Goal: Task Accomplishment & Management: Use online tool/utility

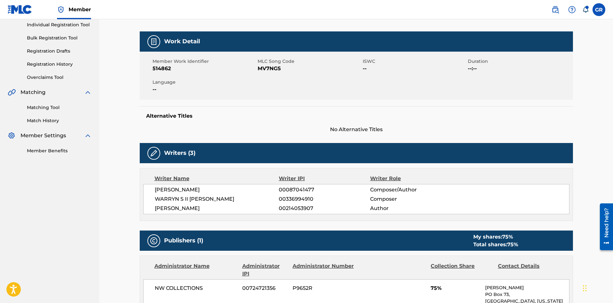
scroll to position [81, 0]
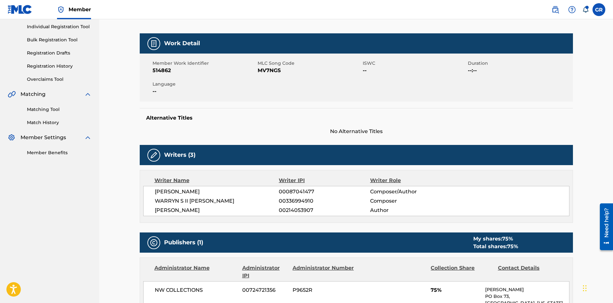
click at [52, 108] on link "Matching Tool" at bounding box center [59, 109] width 65 height 7
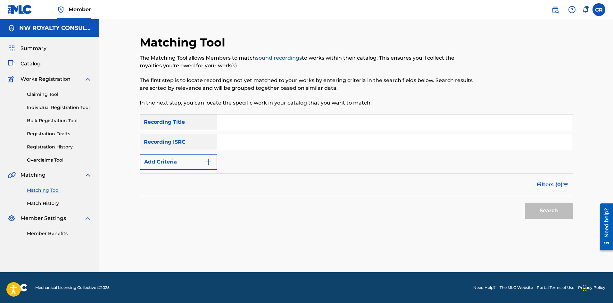
click at [234, 120] on input "Search Form" at bounding box center [394, 121] width 355 height 15
paste input "NEVER GIVE UP"
type input "NEVER GIVE UP"
click at [210, 160] on img "Search Form" at bounding box center [208, 162] width 8 height 8
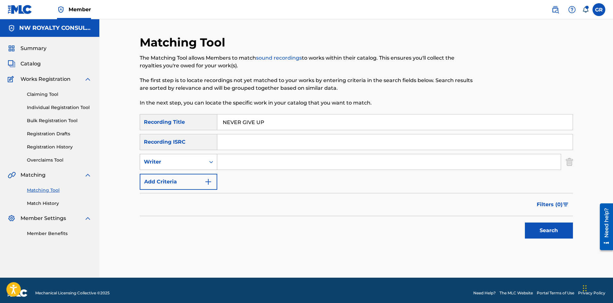
click at [210, 160] on icon "Search Form" at bounding box center [211, 162] width 6 height 6
drag, startPoint x: 166, startPoint y: 179, endPoint x: 214, endPoint y: 175, distance: 48.6
click at [166, 179] on div "Recording Artist" at bounding box center [178, 178] width 77 height 16
click at [228, 162] on input "Search Form" at bounding box center [388, 161] width 343 height 15
type input "ZA"
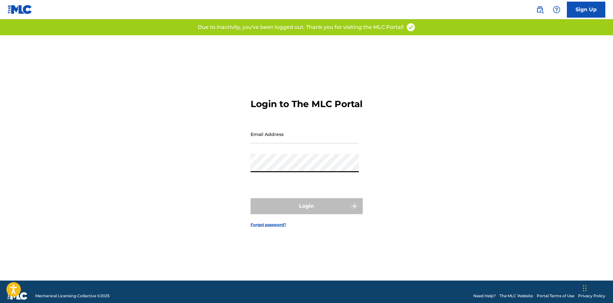
type input "[EMAIL_ADDRESS][DOMAIN_NAME]"
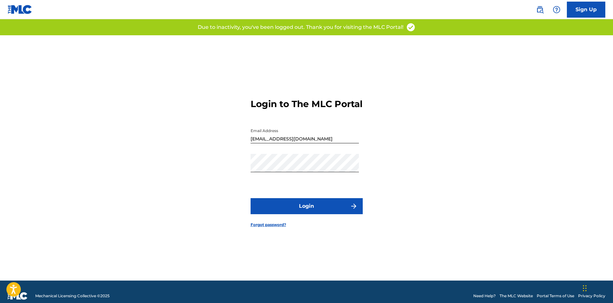
click at [315, 211] on button "Login" at bounding box center [307, 206] width 112 height 16
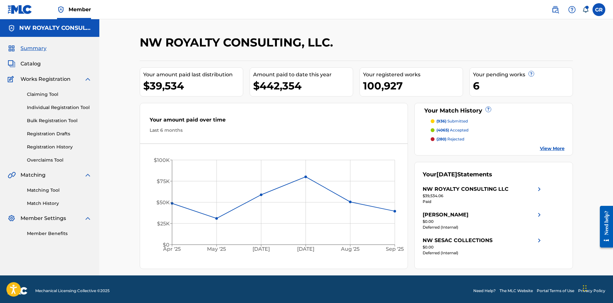
click at [56, 191] on link "Matching Tool" at bounding box center [59, 190] width 65 height 7
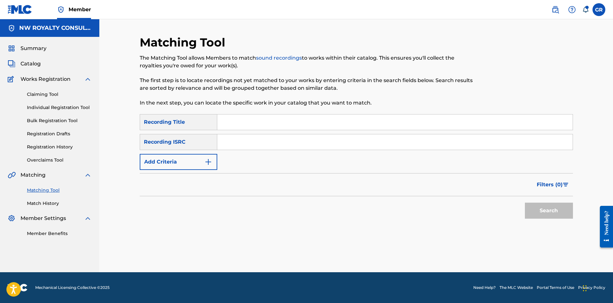
click at [243, 122] on input "Search Form" at bounding box center [394, 121] width 355 height 15
paste input "NEVER GIVE UP"
type input "NEVER GIVE UP"
click at [203, 159] on button "Add Criteria" at bounding box center [179, 162] width 78 height 16
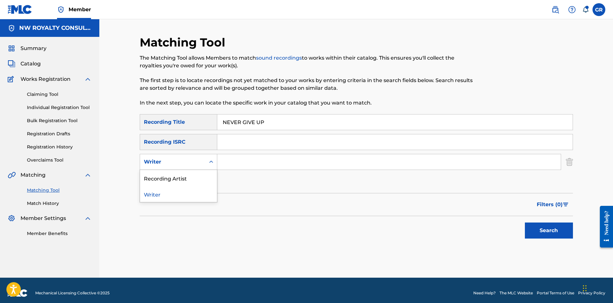
click at [203, 159] on div "Writer" at bounding box center [172, 162] width 65 height 12
click at [183, 176] on div "Recording Artist" at bounding box center [178, 178] width 77 height 16
click at [239, 165] on input "Search Form" at bounding box center [388, 161] width 343 height 15
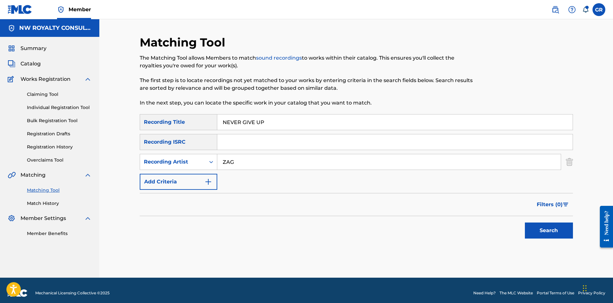
type input "ZAGGA"
click at [549, 231] on button "Search" at bounding box center [549, 230] width 48 height 16
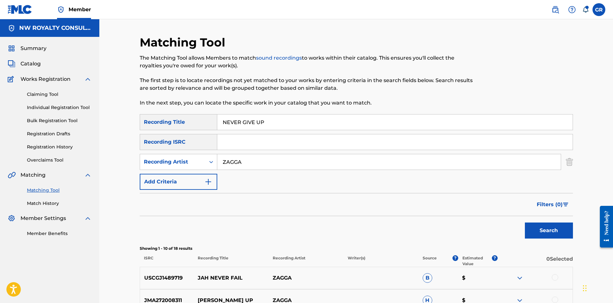
drag, startPoint x: 125, startPoint y: 120, endPoint x: 121, endPoint y: 121, distance: 4.2
click at [125, 120] on div "Matching Tool The Matching Tool allows Members to match sound recordings to wor…" at bounding box center [356, 279] width 514 height 520
click at [30, 63] on span "Catalog" at bounding box center [31, 64] width 20 height 8
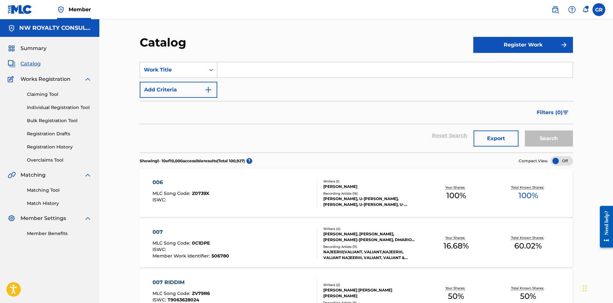
click at [37, 95] on link "Claiming Tool" at bounding box center [59, 94] width 65 height 7
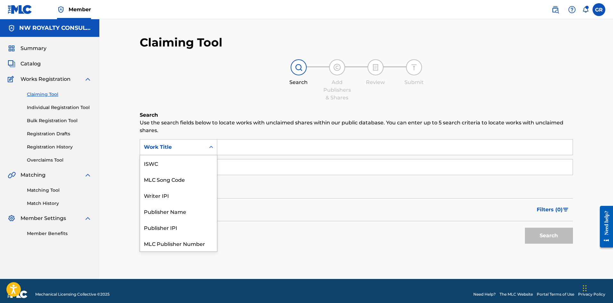
click at [168, 148] on div "Work Title" at bounding box center [173, 147] width 58 height 8
click at [169, 163] on div "MLC Song Code" at bounding box center [178, 163] width 77 height 16
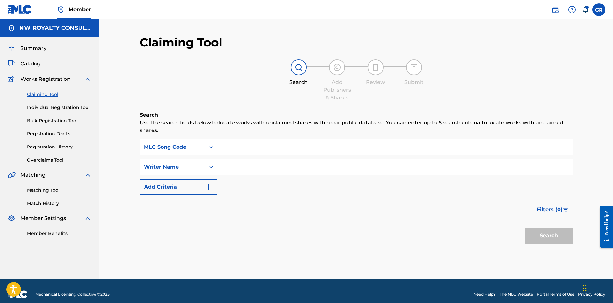
click at [231, 147] on input "Search Form" at bounding box center [394, 146] width 355 height 15
paste input "B9705X"
type input "B9705X"
click at [539, 235] on button "Search" at bounding box center [549, 235] width 48 height 16
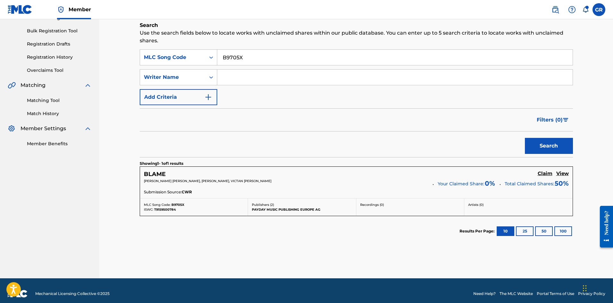
scroll to position [96, 0]
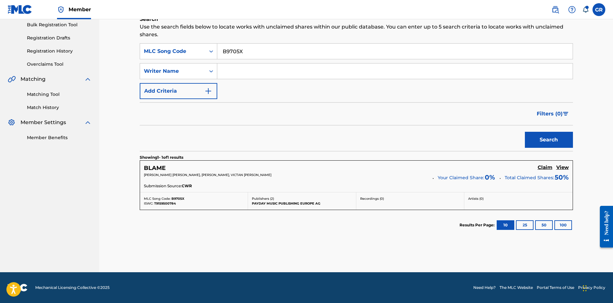
click at [543, 166] on h5 "Claim" at bounding box center [545, 167] width 15 height 6
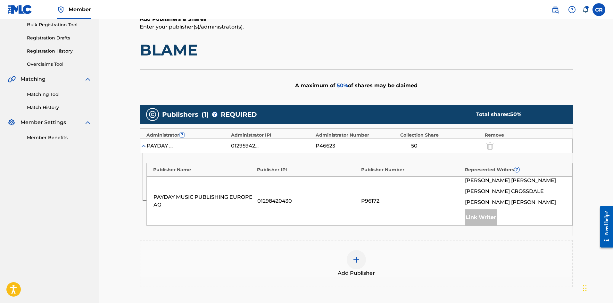
click at [359, 260] on img at bounding box center [356, 260] width 8 height 8
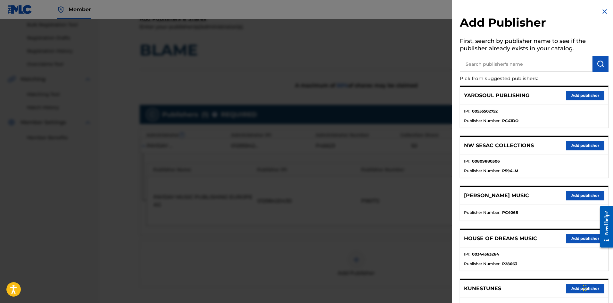
click at [504, 63] on input "text" at bounding box center [526, 64] width 133 height 16
type input "JACK"
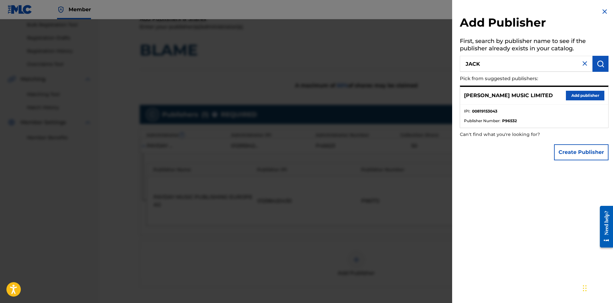
click at [574, 94] on button "Add publisher" at bounding box center [585, 96] width 38 height 10
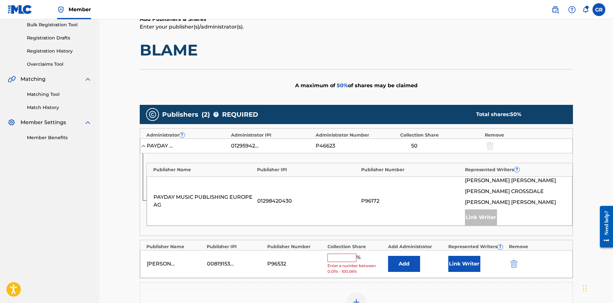
click at [405, 263] on button "Add" at bounding box center [404, 264] width 32 height 16
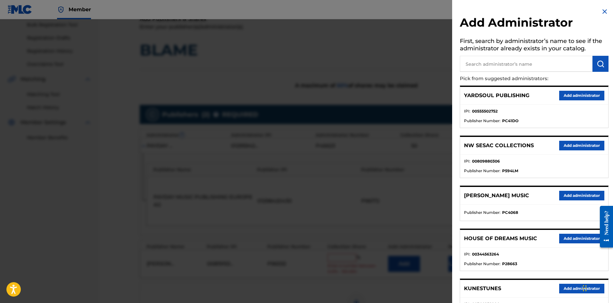
click at [487, 62] on input "text" at bounding box center [526, 64] width 133 height 16
type input "NW COLL"
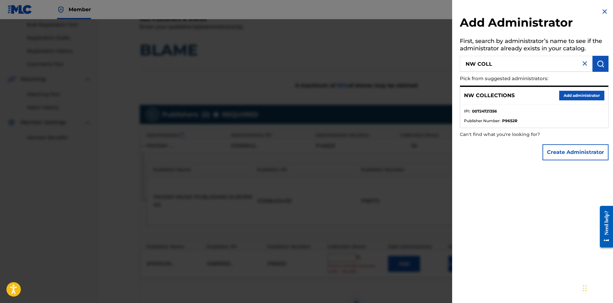
click at [582, 95] on button "Add administrator" at bounding box center [581, 96] width 45 height 10
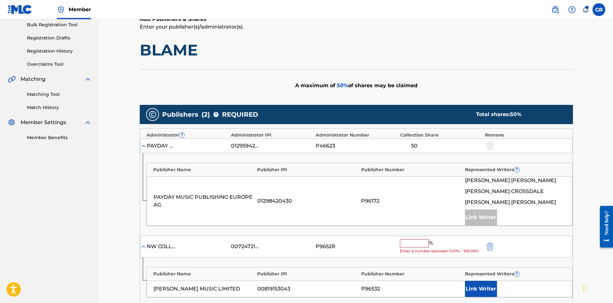
click at [415, 242] on input "text" at bounding box center [414, 243] width 29 height 8
type input "50"
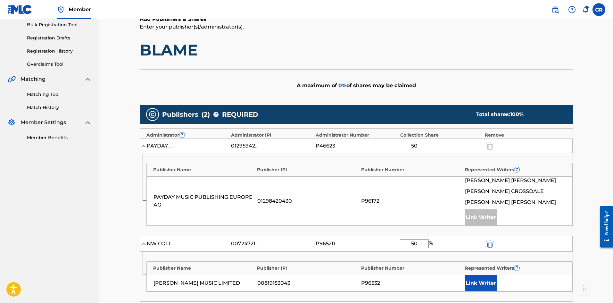
click at [480, 280] on button "Link Writer" at bounding box center [481, 283] width 32 height 16
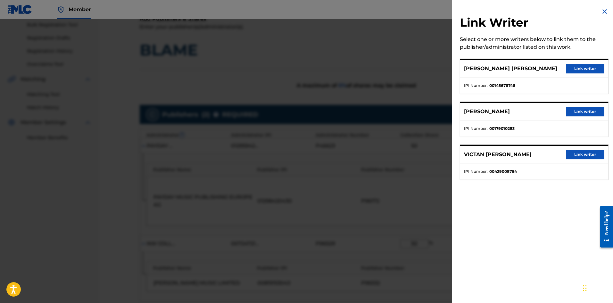
click at [581, 69] on button "Link writer" at bounding box center [585, 69] width 38 height 10
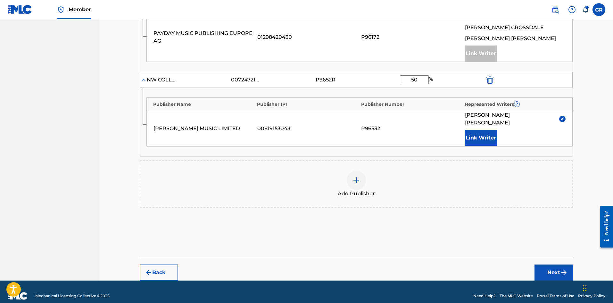
scroll to position [260, 0]
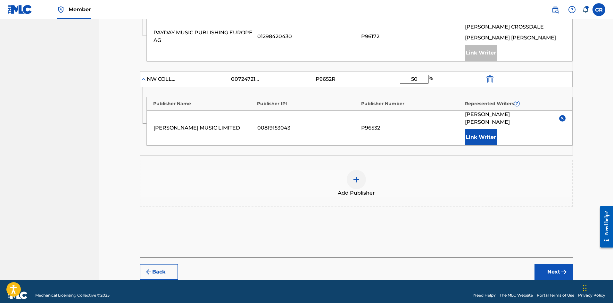
click at [552, 264] on button "Next" at bounding box center [553, 272] width 38 height 16
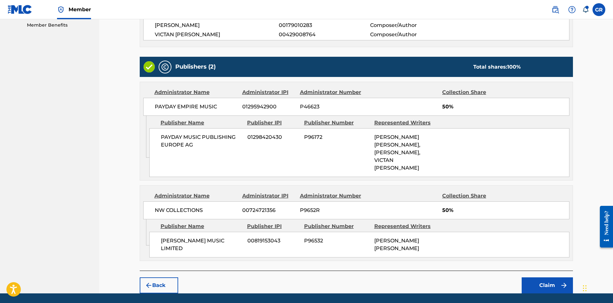
scroll to position [222, 0]
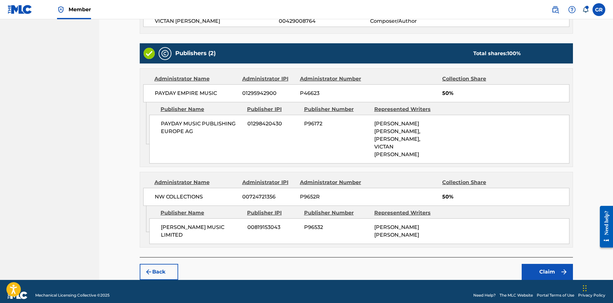
click at [549, 265] on button "Claim" at bounding box center [547, 272] width 51 height 16
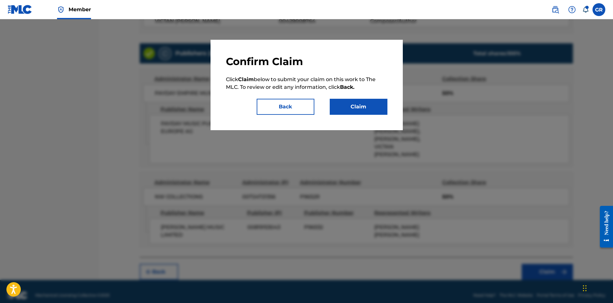
click at [371, 106] on button "Claim" at bounding box center [359, 107] width 58 height 16
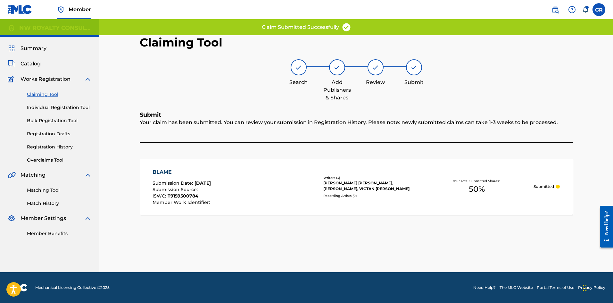
scroll to position [0, 0]
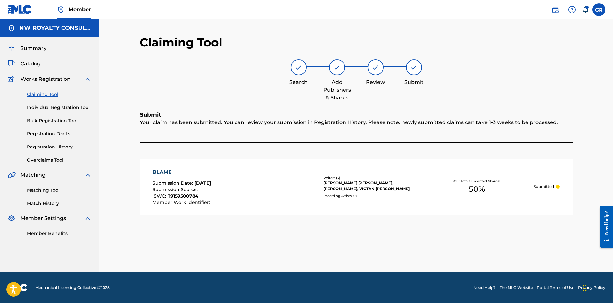
drag, startPoint x: 49, startPoint y: 190, endPoint x: 78, endPoint y: 180, distance: 30.4
click at [49, 190] on link "Matching Tool" at bounding box center [59, 190] width 65 height 7
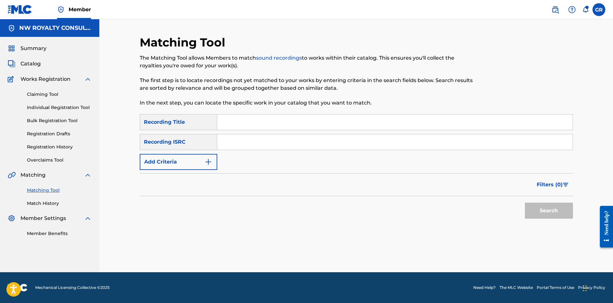
click at [228, 122] on input "Search Form" at bounding box center [394, 121] width 355 height 15
paste input "MOST WANTED"
type input "MOST WANTED"
click at [205, 166] on button "Add Criteria" at bounding box center [179, 162] width 78 height 16
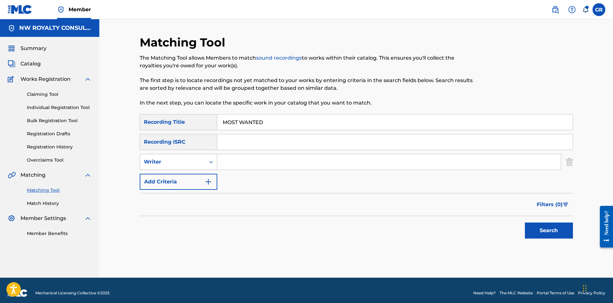
click at [184, 155] on div "Writer" at bounding box center [179, 162] width 78 height 16
drag, startPoint x: 179, startPoint y: 178, endPoint x: 187, endPoint y: 177, distance: 8.0
click at [179, 178] on div "Recording Artist" at bounding box center [178, 178] width 77 height 16
click at [238, 158] on input "Search Form" at bounding box center [388, 161] width 343 height 15
type input "SKIPPA"
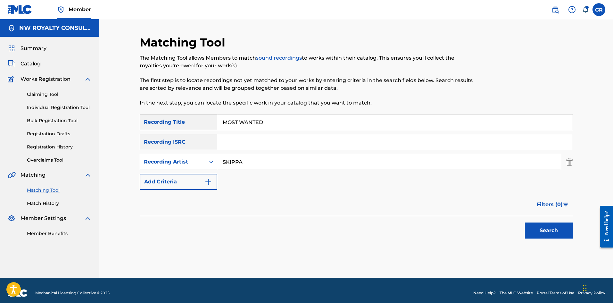
click at [540, 227] on button "Search" at bounding box center [549, 230] width 48 height 16
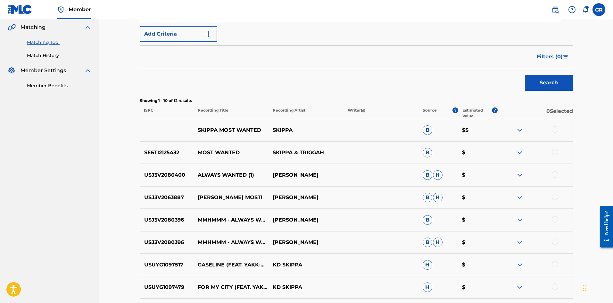
scroll to position [160, 0]
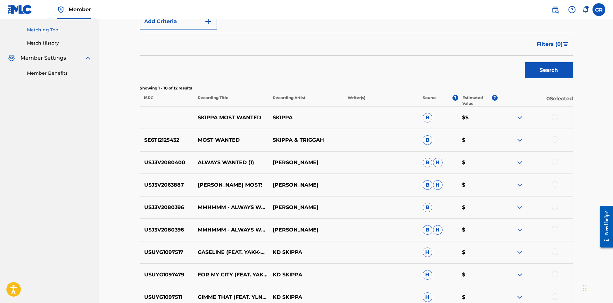
click at [555, 117] on div at bounding box center [555, 117] width 6 height 6
click at [554, 138] on div at bounding box center [555, 139] width 6 height 6
click at [448, 255] on button "Match 2 Groups" at bounding box center [450, 251] width 71 height 16
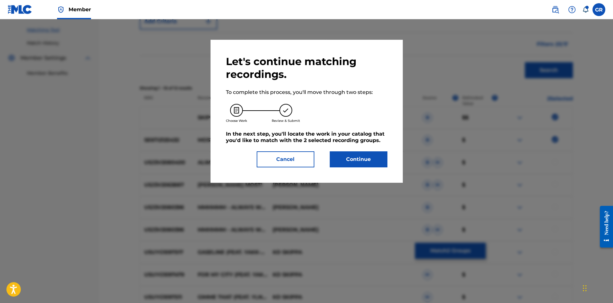
click at [362, 159] on button "Continue" at bounding box center [359, 159] width 58 height 16
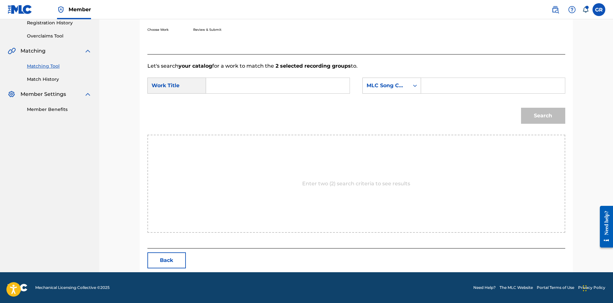
click at [213, 85] on input "Search Form" at bounding box center [277, 85] width 133 height 15
paste input "MOST WANTED"
type input "MOST WANTED"
click at [442, 83] on input "Search Form" at bounding box center [492, 85] width 133 height 15
click at [433, 86] on input "Search Form" at bounding box center [492, 85] width 133 height 15
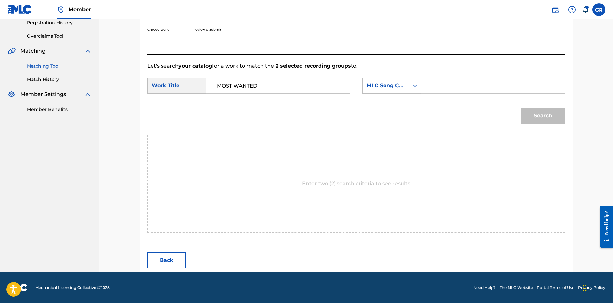
paste input "MR7GAY"
type input "MR7GAY"
click at [542, 116] on button "Search" at bounding box center [543, 116] width 44 height 16
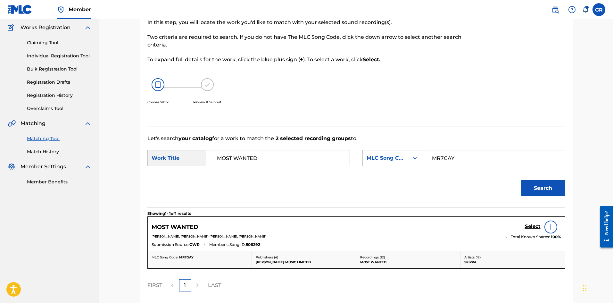
scroll to position [105, 0]
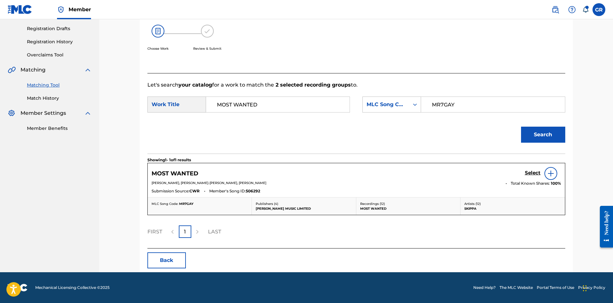
click at [535, 170] on h5 "Select" at bounding box center [533, 173] width 16 height 6
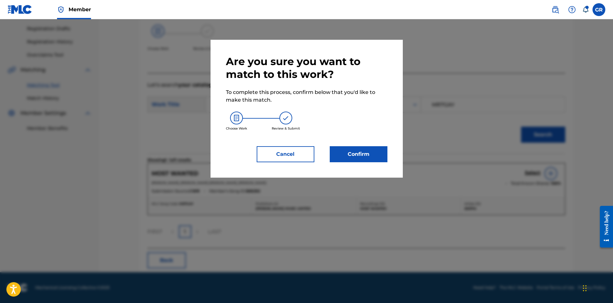
click at [362, 153] on button "Confirm" at bounding box center [359, 154] width 58 height 16
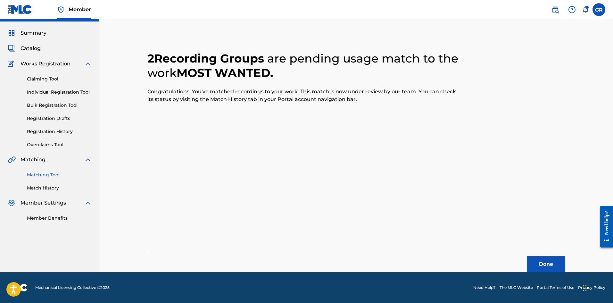
scroll to position [15, 0]
click at [546, 264] on button "Done" at bounding box center [546, 264] width 38 height 16
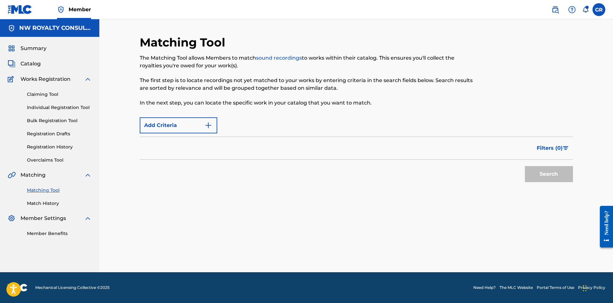
scroll to position [0, 0]
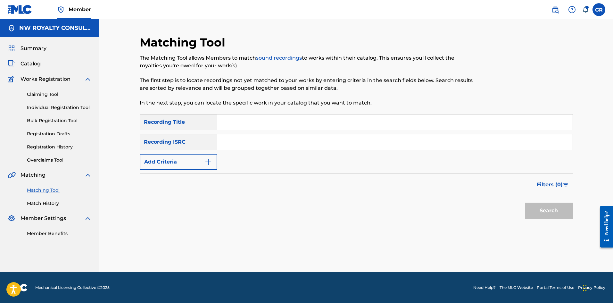
click at [123, 109] on div "Matching Tool The Matching Tool allows Members to match sound recordings to wor…" at bounding box center [356, 145] width 514 height 253
click at [205, 160] on img "Search Form" at bounding box center [208, 162] width 8 height 8
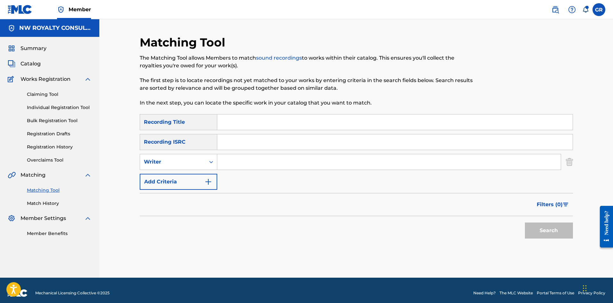
click at [205, 160] on div "Search Form" at bounding box center [211, 162] width 12 height 12
click at [188, 179] on div "Recording Artist" at bounding box center [178, 178] width 77 height 16
click at [229, 161] on input "Search Form" at bounding box center [388, 161] width 343 height 15
paste input "1 POINT"
type input "1 POINT"
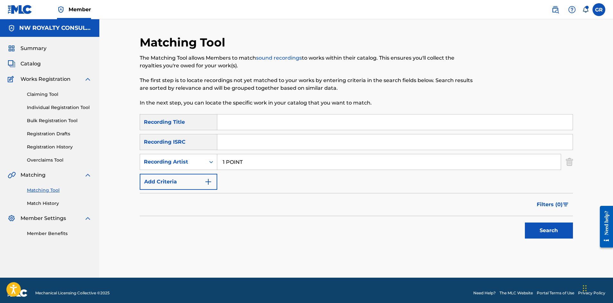
click at [232, 122] on input "Search Form" at bounding box center [394, 121] width 355 height 15
type input "PRAYER"
click at [525, 222] on button "Search" at bounding box center [549, 230] width 48 height 16
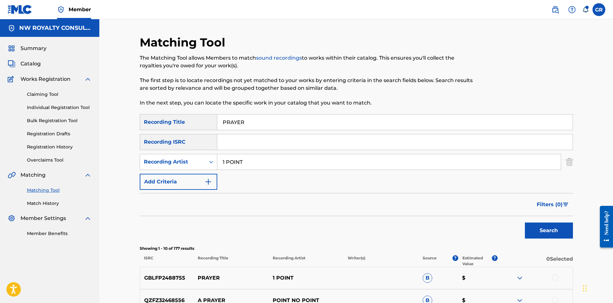
drag, startPoint x: 249, startPoint y: 163, endPoint x: 219, endPoint y: 162, distance: 29.5
click at [218, 162] on input "1 POINT" at bounding box center [388, 161] width 343 height 15
paste input "FEEL FREE HI FI, G SUDDEN"
type input "FEEL FREE HI FI, G SUDDEN"
drag, startPoint x: 246, startPoint y: 121, endPoint x: 205, endPoint y: 121, distance: 41.3
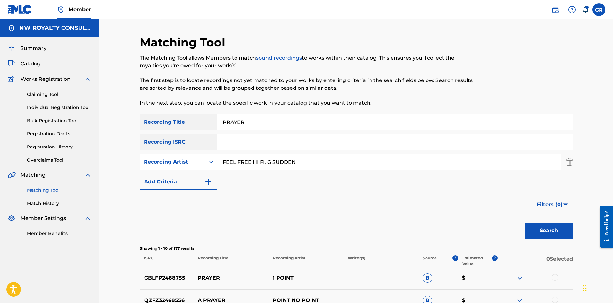
click at [205, 120] on div "SearchWithCriteria1cc88706-d2ee-49fd-b0ee-e216bd5ec3c5 Recording Title PRAYER" at bounding box center [356, 122] width 433 height 16
click at [541, 232] on button "Search" at bounding box center [549, 230] width 48 height 16
drag, startPoint x: 120, startPoint y: 123, endPoint x: 117, endPoint y: 124, distance: 4.0
click at [120, 123] on div "Matching Tool The Matching Tool allows Members to match sound recordings to wor…" at bounding box center [356, 279] width 514 height 520
drag, startPoint x: 246, startPoint y: 120, endPoint x: 204, endPoint y: 118, distance: 41.7
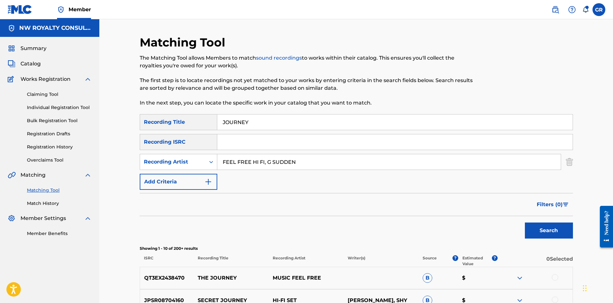
click at [204, 118] on div "SearchWithCriteria1cc88706-d2ee-49fd-b0ee-e216bd5ec3c5 Recording Title JOURNEY" at bounding box center [356, 122] width 433 height 16
paste input "I- NIVERSAL LIGHT"
type input "I- NIVERSAL LIGHT"
drag, startPoint x: 258, startPoint y: 161, endPoint x: 185, endPoint y: 159, distance: 73.1
click at [185, 159] on div "SearchWithCriteriaf8ef4ddc-8f05-4e6a-930f-16dc434b29c1 Recording Artist FEEL FR…" at bounding box center [356, 162] width 433 height 16
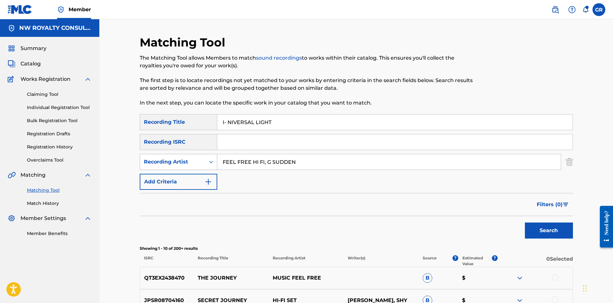
type input "A"
type input "WARRIOR KING"
click at [525, 222] on button "Search" at bounding box center [549, 230] width 48 height 16
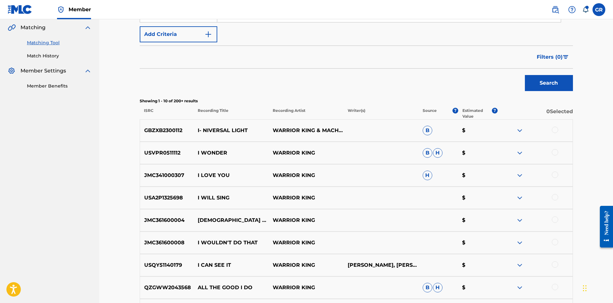
scroll to position [160, 0]
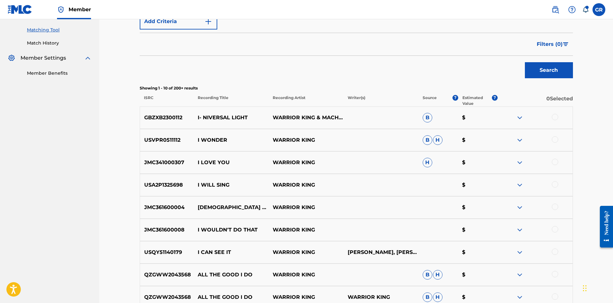
click at [552, 115] on div at bounding box center [555, 117] width 6 height 6
click at [454, 248] on button "Match 1 Group" at bounding box center [450, 251] width 71 height 16
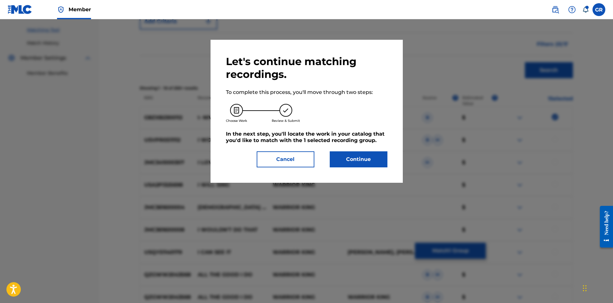
click at [365, 159] on button "Continue" at bounding box center [359, 159] width 58 height 16
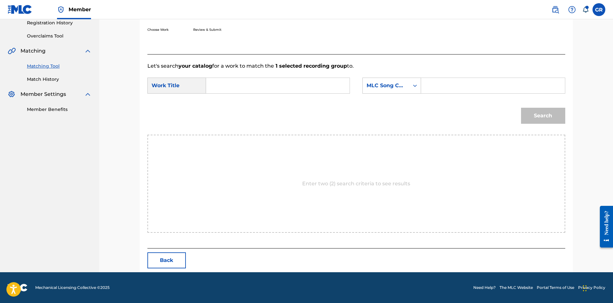
scroll to position [124, 0]
click at [210, 83] on div "Search Form" at bounding box center [278, 86] width 144 height 16
click at [215, 83] on input "Search Form" at bounding box center [277, 85] width 133 height 15
paste input "I- NIVERSAL LIGHT"
type input "I- NIVERSAL LIGHT"
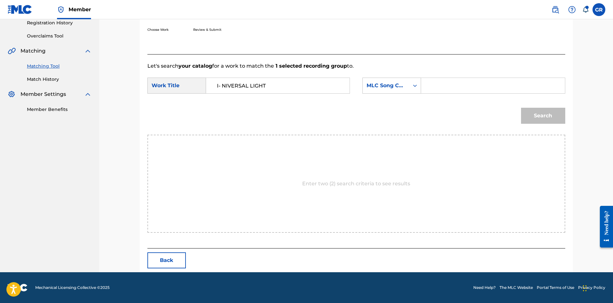
click at [437, 87] on input "Search Form" at bounding box center [492, 85] width 133 height 15
paste input "IG1OR0"
type input "IG1OR0"
click at [546, 115] on button "Search" at bounding box center [543, 116] width 44 height 16
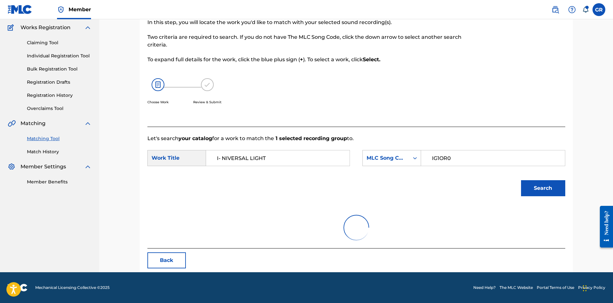
scroll to position [105, 0]
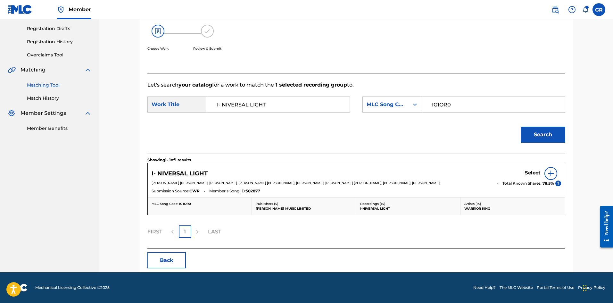
click at [532, 172] on h5 "Select" at bounding box center [533, 173] width 16 height 6
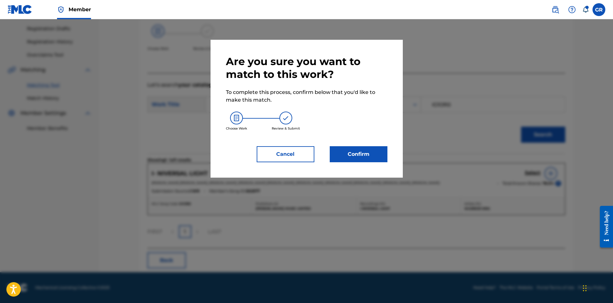
click at [361, 154] on button "Confirm" at bounding box center [359, 154] width 58 height 16
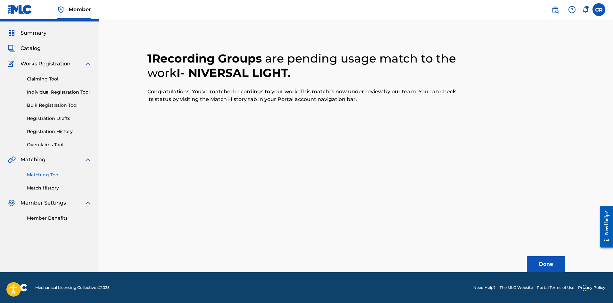
scroll to position [15, 0]
click at [547, 261] on button "Done" at bounding box center [546, 264] width 38 height 16
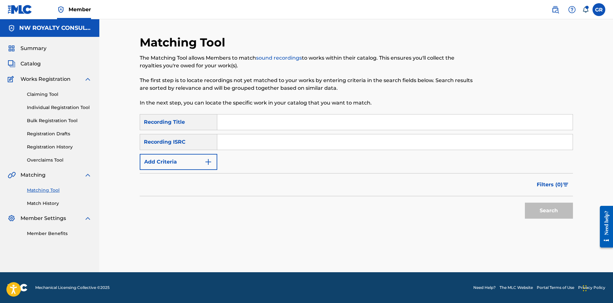
click at [235, 117] on input "Search Form" at bounding box center [394, 121] width 355 height 15
drag, startPoint x: 237, startPoint y: 121, endPoint x: 111, endPoint y: 120, distance: 126.2
click at [111, 120] on div "Matching Tool The Matching Tool allows Members to match sound recordings to wor…" at bounding box center [356, 145] width 514 height 253
click at [128, 106] on div "Matching Tool The Matching Tool allows Members to match sound recordings to wor…" at bounding box center [356, 145] width 514 height 253
click at [232, 122] on input "Search Form" at bounding box center [394, 121] width 355 height 15
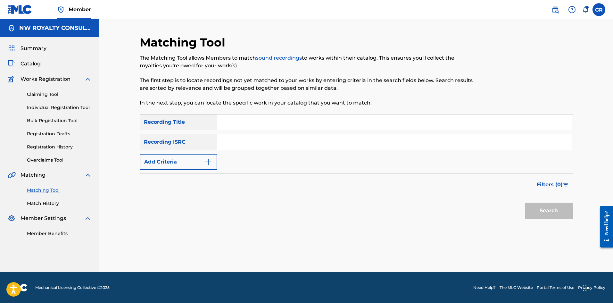
paste input "STYLE"
type input "STYLE"
click at [208, 157] on button "Add Criteria" at bounding box center [179, 162] width 78 height 16
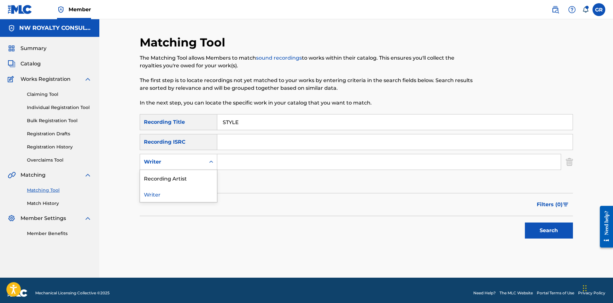
click at [208, 157] on div "Search Form" at bounding box center [211, 162] width 12 height 12
click at [166, 178] on div "Recording Artist" at bounding box center [178, 178] width 77 height 16
click at [231, 159] on input "Search Form" at bounding box center [388, 161] width 343 height 15
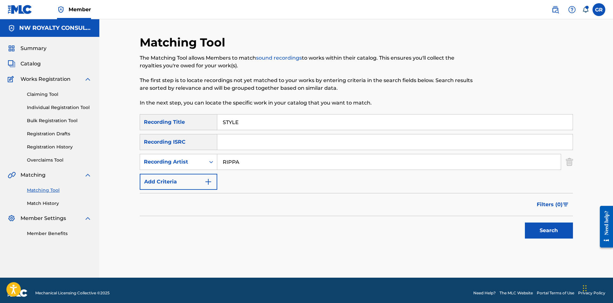
click at [525, 222] on button "Search" at bounding box center [549, 230] width 48 height 16
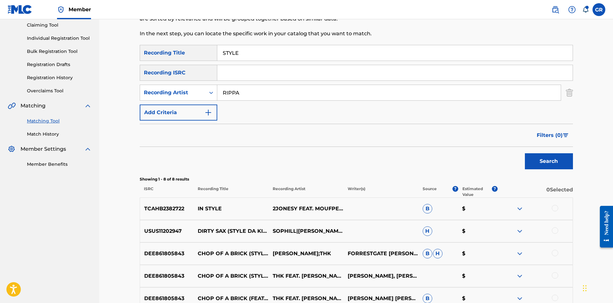
scroll to position [64, 0]
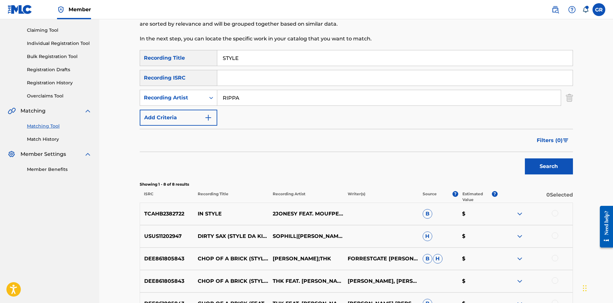
drag, startPoint x: 241, startPoint y: 97, endPoint x: 250, endPoint y: 100, distance: 9.7
click at [241, 97] on input "RIPPA" at bounding box center [388, 97] width 343 height 15
type input "RIPPAMATIC"
click at [525, 158] on button "Search" at bounding box center [549, 166] width 48 height 16
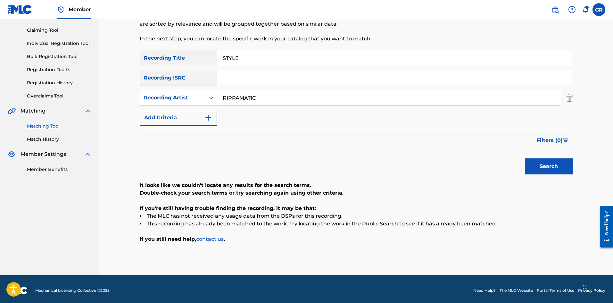
drag, startPoint x: 263, startPoint y: 98, endPoint x: 235, endPoint y: 97, distance: 28.2
click at [208, 98] on div "SearchWithCriteriad1fb7afe-723c-4866-8369-d3081660b076 Recording Artist RIPPAMA…" at bounding box center [356, 98] width 433 height 16
drag, startPoint x: 244, startPoint y: 57, endPoint x: 217, endPoint y: 56, distance: 27.6
click at [217, 56] on div "SearchWithCriteria1cc88706-d2ee-49fd-b0ee-e216bd5ec3c5 Recording Title STYLE" at bounding box center [356, 58] width 433 height 16
paste input "MILLION [PERSON_NAME]"
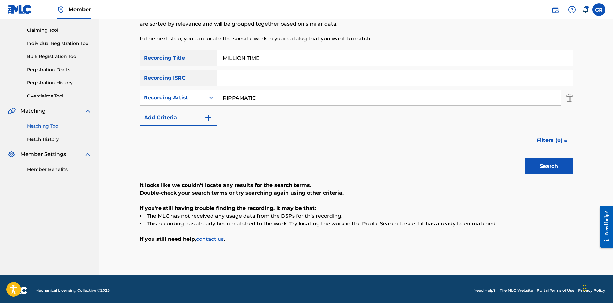
type input "MILLION TIME"
drag, startPoint x: 270, startPoint y: 98, endPoint x: 150, endPoint y: 102, distance: 120.2
click at [150, 102] on div "SearchWithCriteriad1fb7afe-723c-4866-8369-d3081660b076 Recording Artist RIPPAMA…" at bounding box center [356, 98] width 433 height 16
type input "RADIJAH"
click at [549, 166] on button "Search" at bounding box center [549, 166] width 48 height 16
